Goal: Task Accomplishment & Management: Use online tool/utility

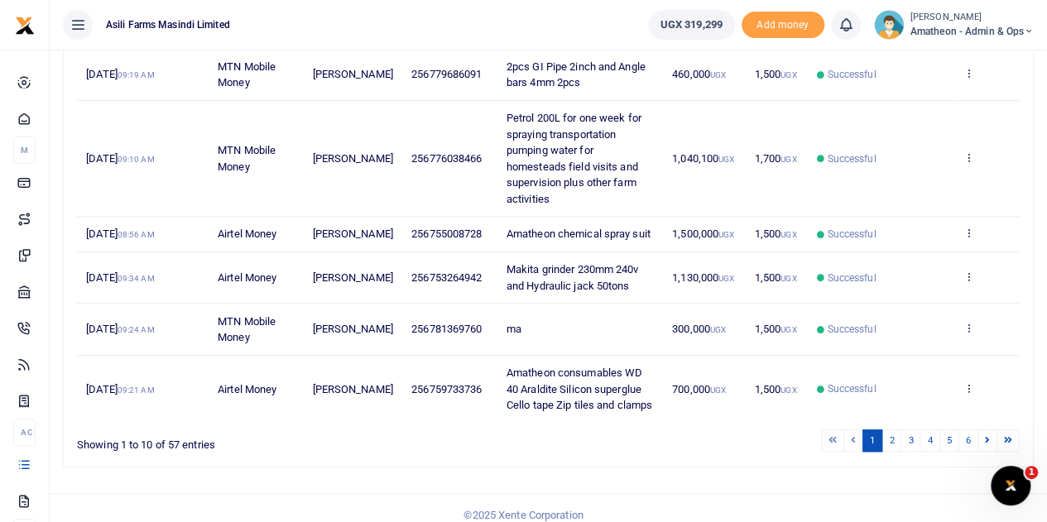
scroll to position [525, 0]
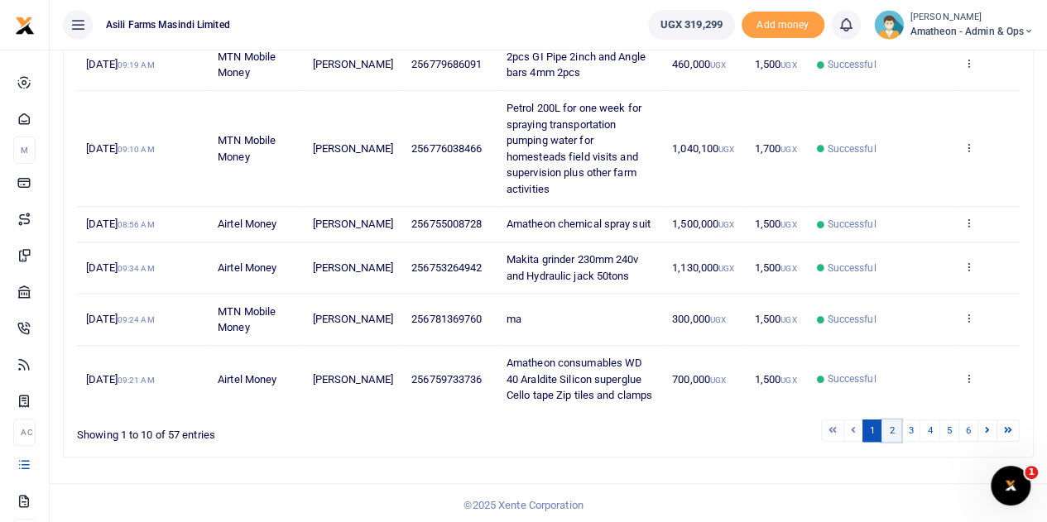
click at [892, 428] on link "2" at bounding box center [892, 431] width 20 height 22
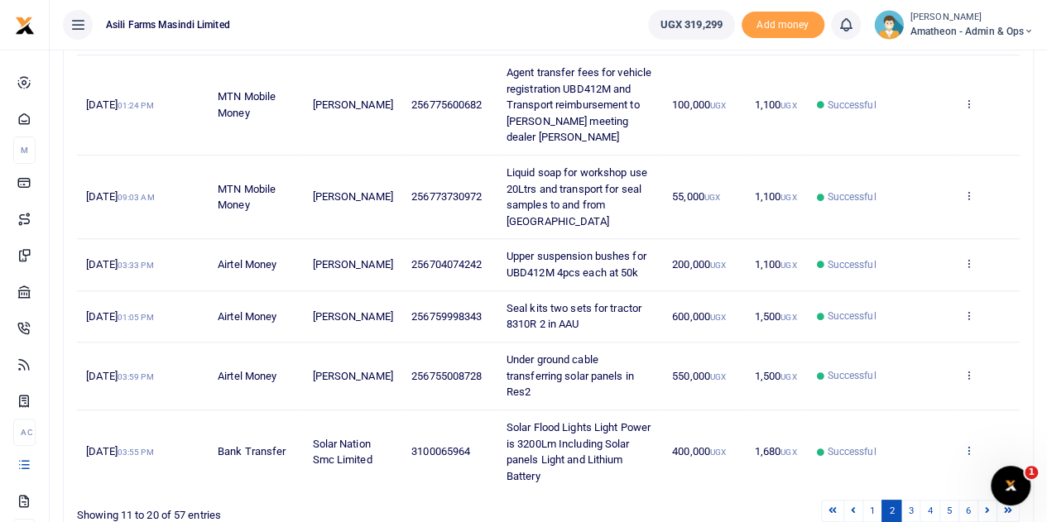
click at [970, 445] on icon at bounding box center [968, 451] width 11 height 12
click at [906, 376] on link "View details" at bounding box center [908, 387] width 131 height 23
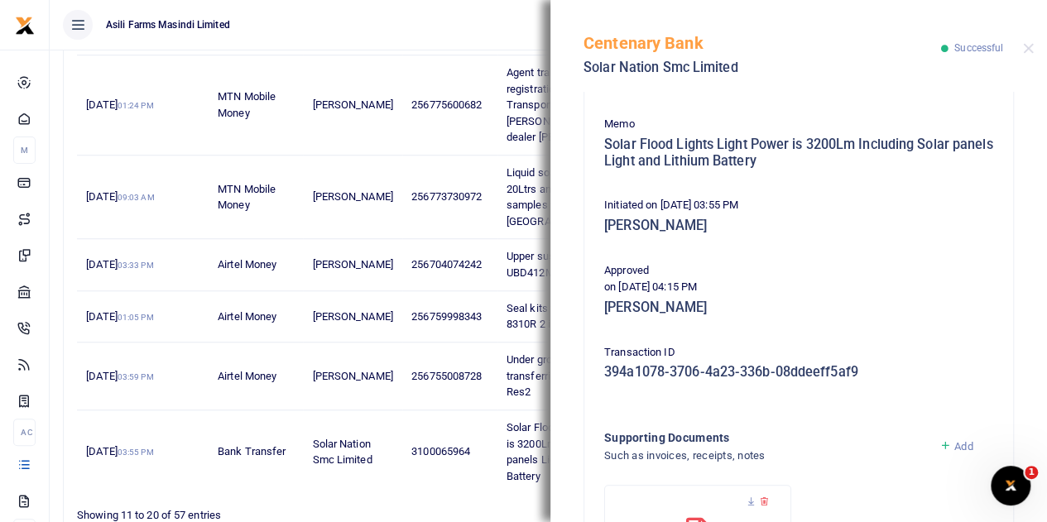
scroll to position [331, 0]
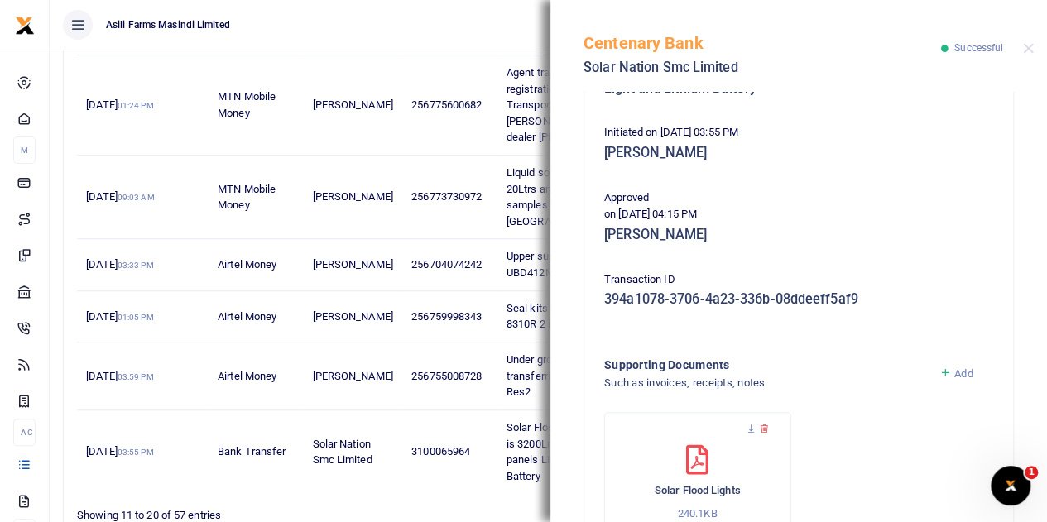
click at [954, 374] on span "Add" at bounding box center [963, 374] width 18 height 12
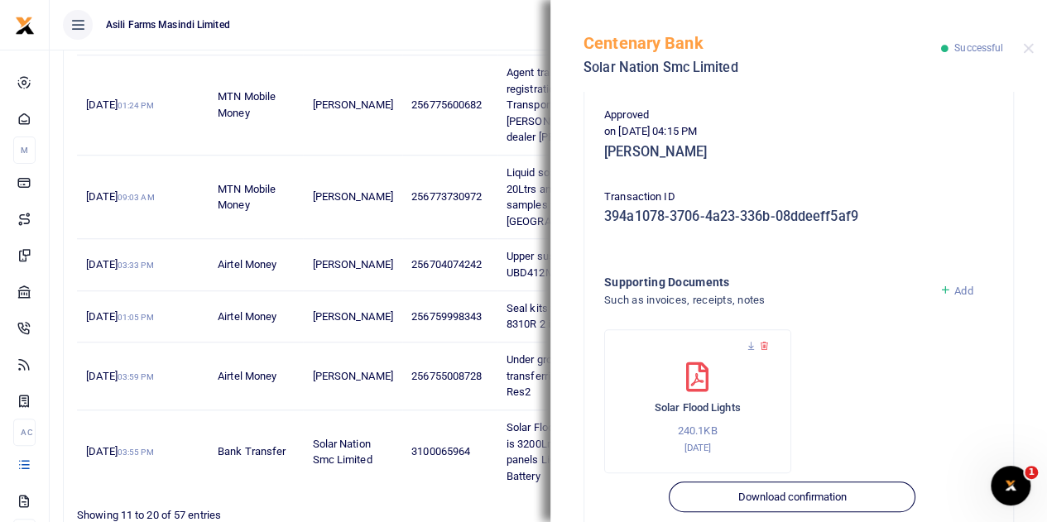
click at [954, 291] on span "Add" at bounding box center [963, 291] width 18 height 12
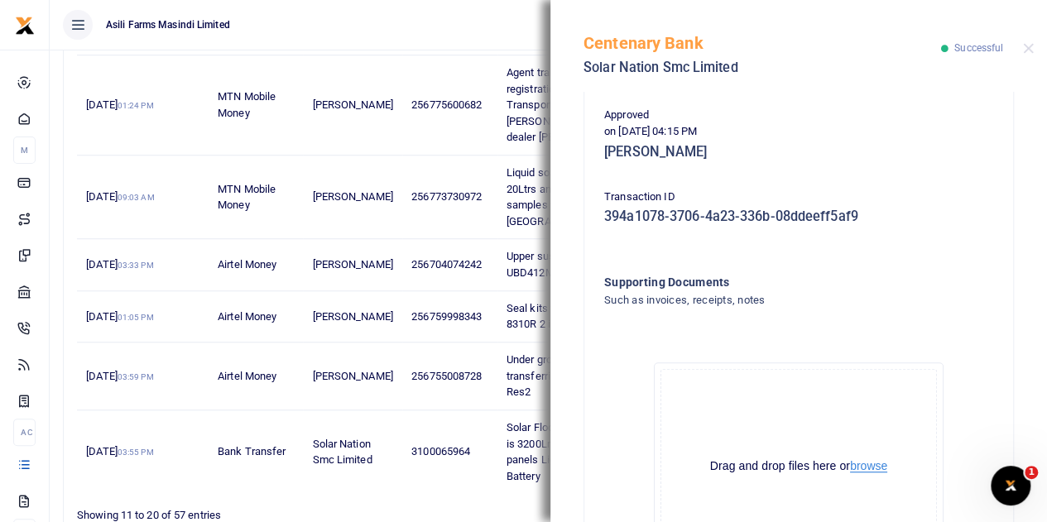
click at [859, 467] on button "browse" at bounding box center [868, 466] width 37 height 12
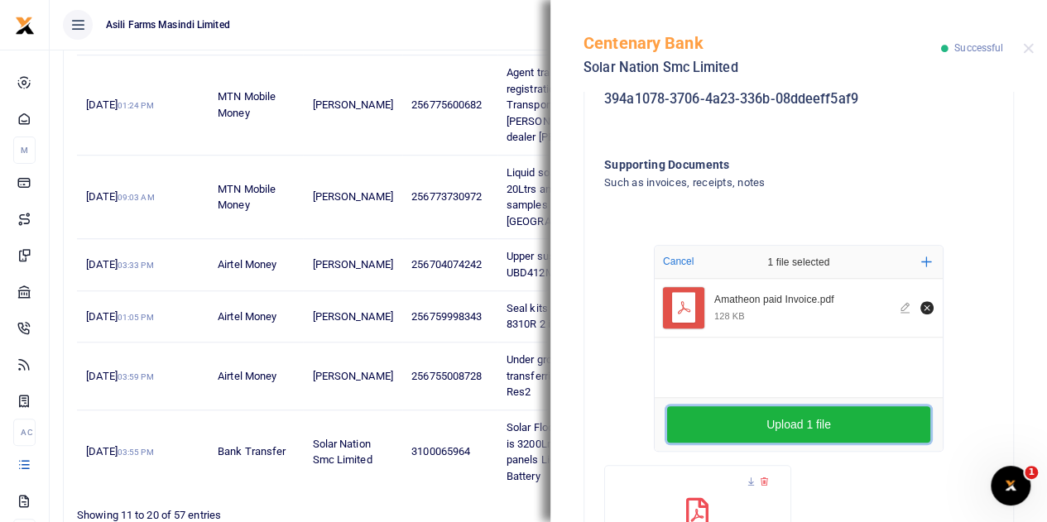
scroll to position [579, 0]
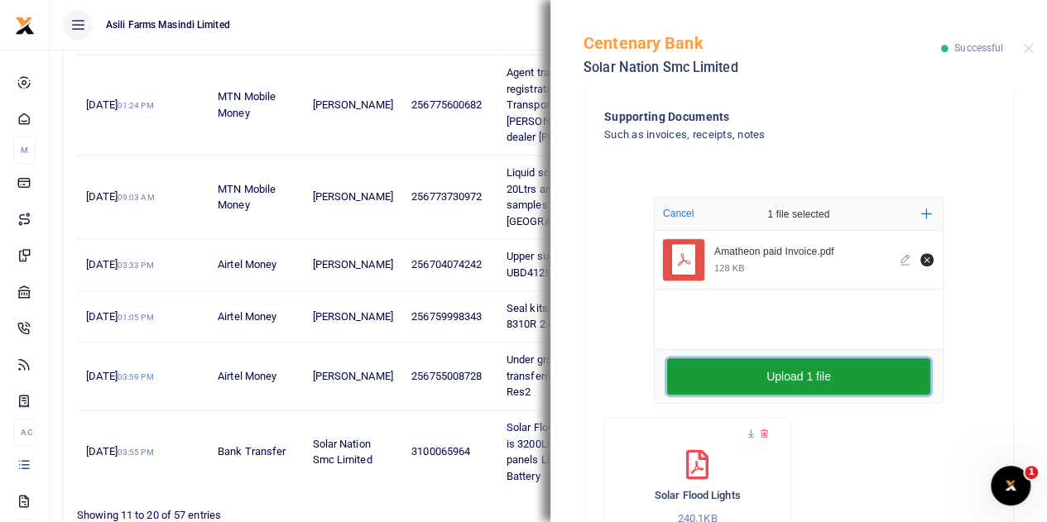
click at [794, 371] on button "Upload 1 file" at bounding box center [798, 376] width 263 height 36
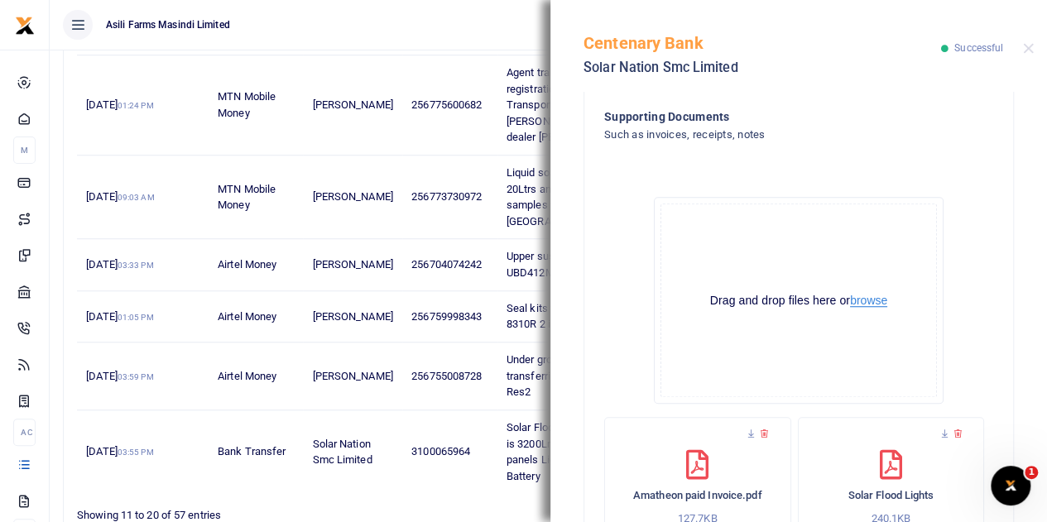
click at [859, 298] on button "browse" at bounding box center [868, 301] width 37 height 12
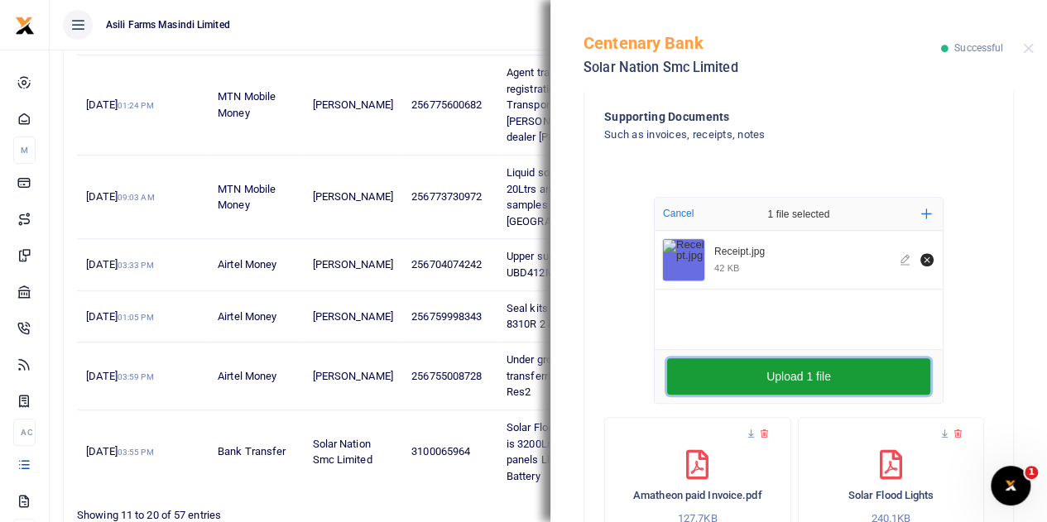
click at [783, 376] on button "Upload 1 file" at bounding box center [798, 376] width 263 height 36
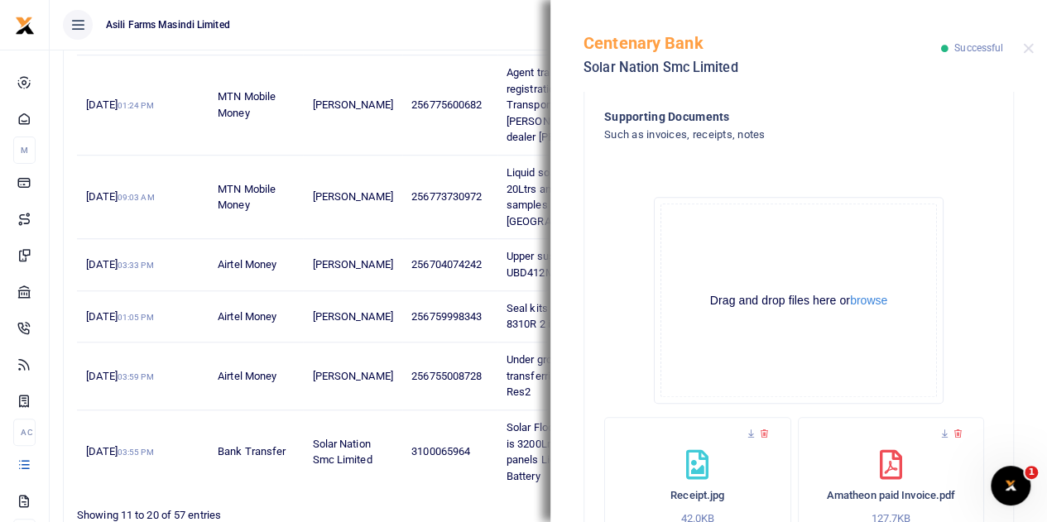
click at [1028, 41] on div "Centenary Bank Solar Nation Smc Limited Successful" at bounding box center [799, 46] width 497 height 92
click at [1027, 47] on button "Close" at bounding box center [1028, 48] width 11 height 11
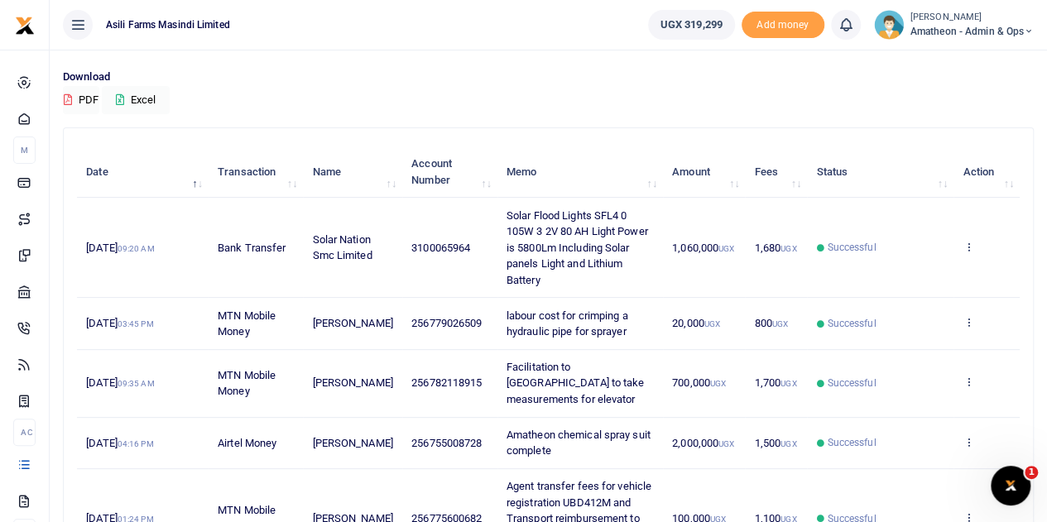
scroll to position [0, 0]
